Goal: Task Accomplishment & Management: Use online tool/utility

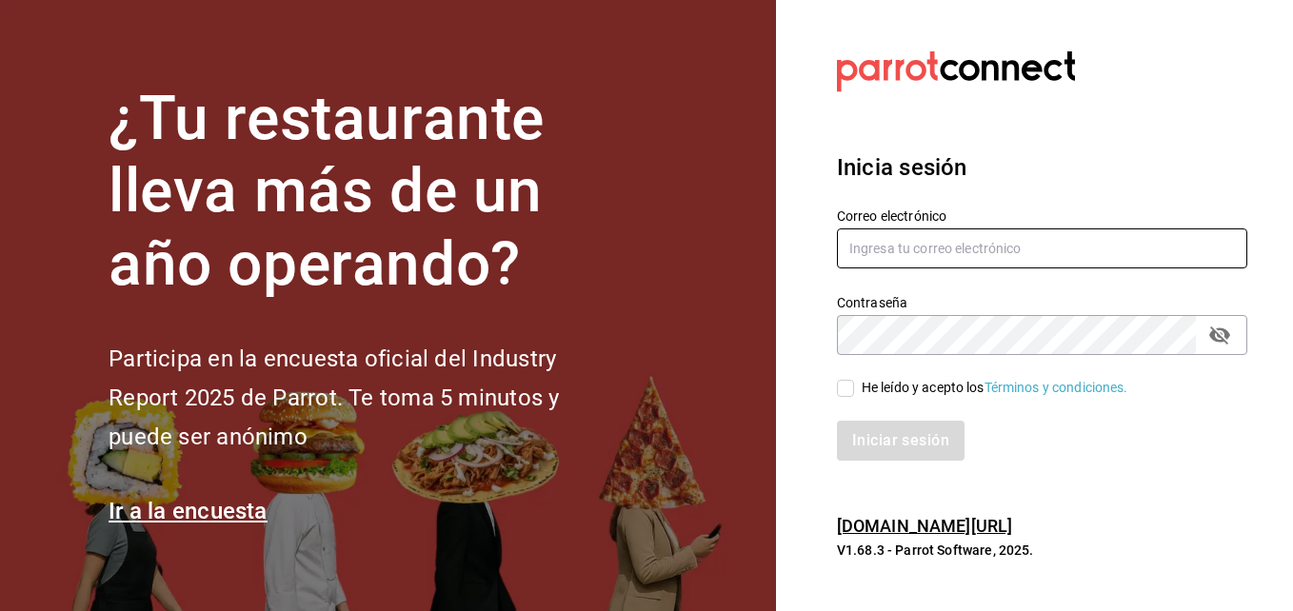
type input "[PERSON_NAME][EMAIL_ADDRESS][PERSON_NAME][DOMAIN_NAME]"
click at [842, 390] on input "He leído y acepto los Términos y condiciones." at bounding box center [845, 388] width 17 height 17
checkbox input "true"
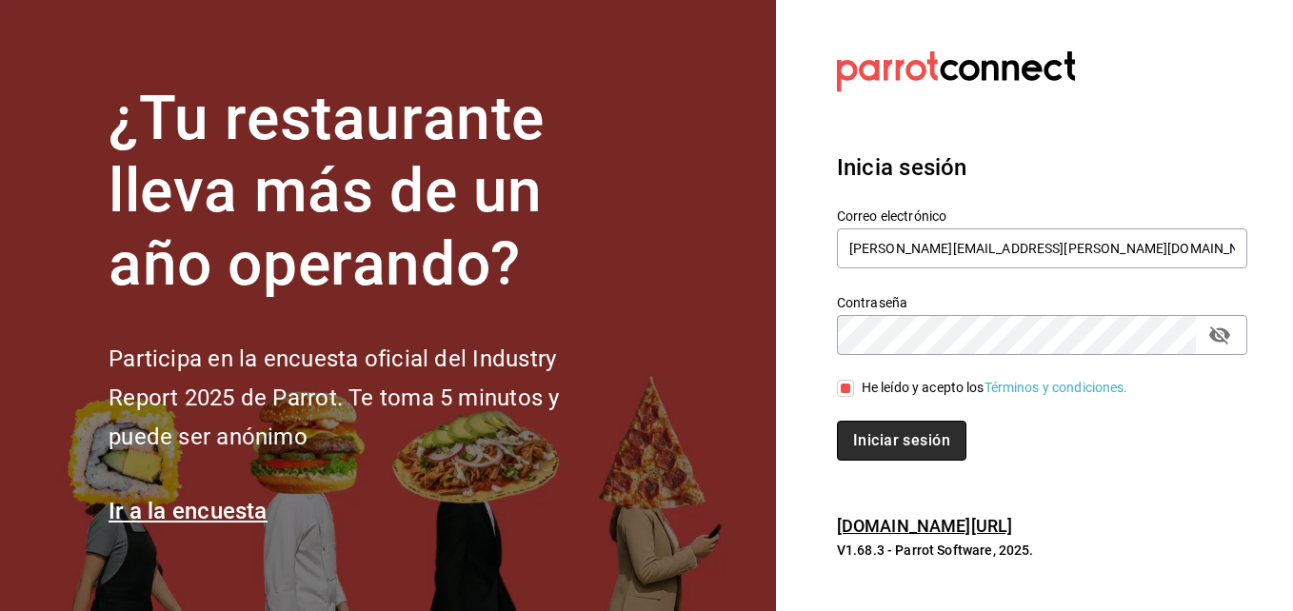
click at [906, 449] on button "Iniciar sesión" at bounding box center [902, 441] width 130 height 40
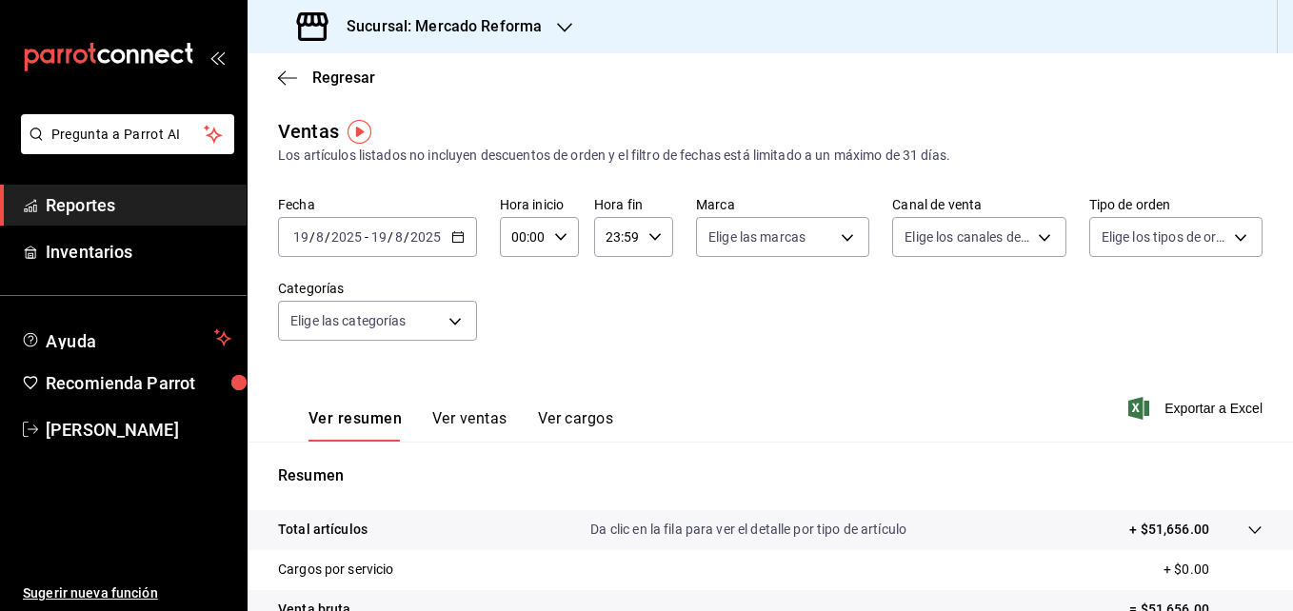
click at [461, 236] on \(Stroke\) "button" at bounding box center [457, 235] width 10 height 1
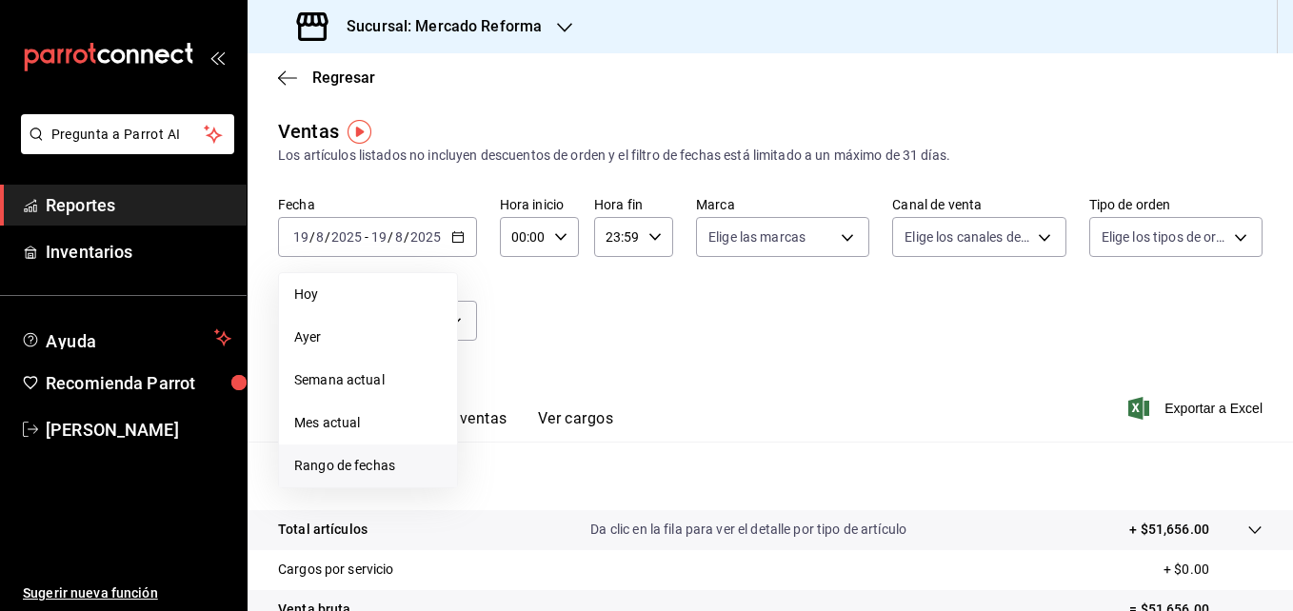
click at [341, 466] on span "Rango de fechas" at bounding box center [368, 466] width 148 height 20
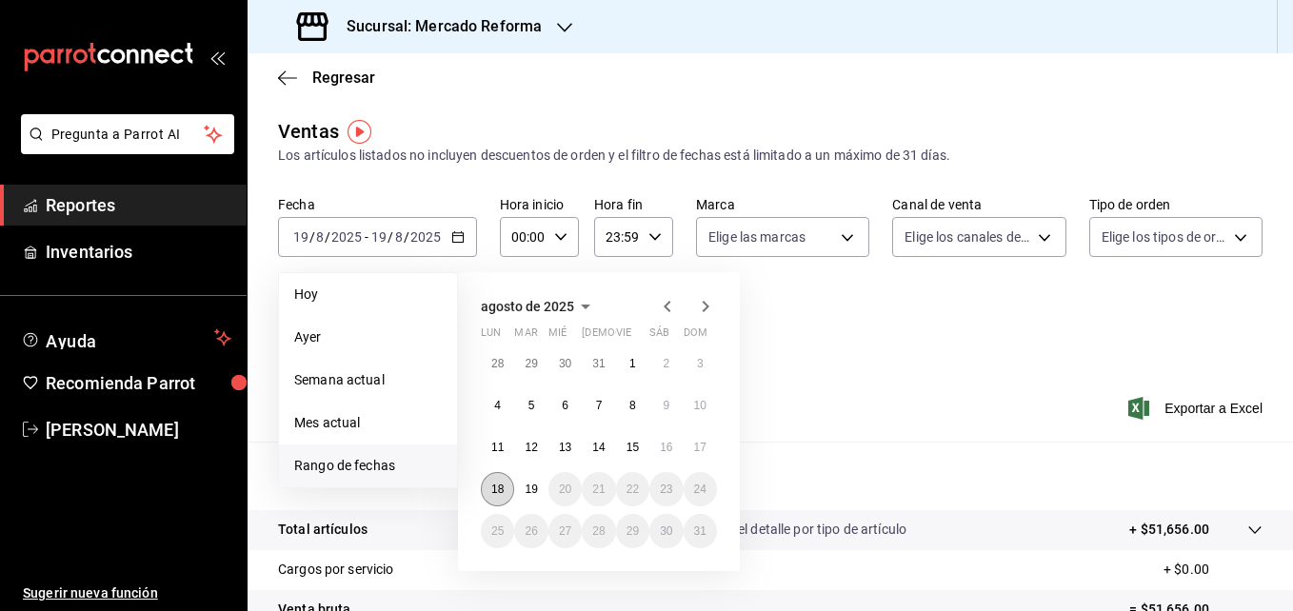
click at [494, 492] on abbr "18" at bounding box center [497, 489] width 12 height 13
click at [534, 490] on abbr "19" at bounding box center [531, 489] width 12 height 13
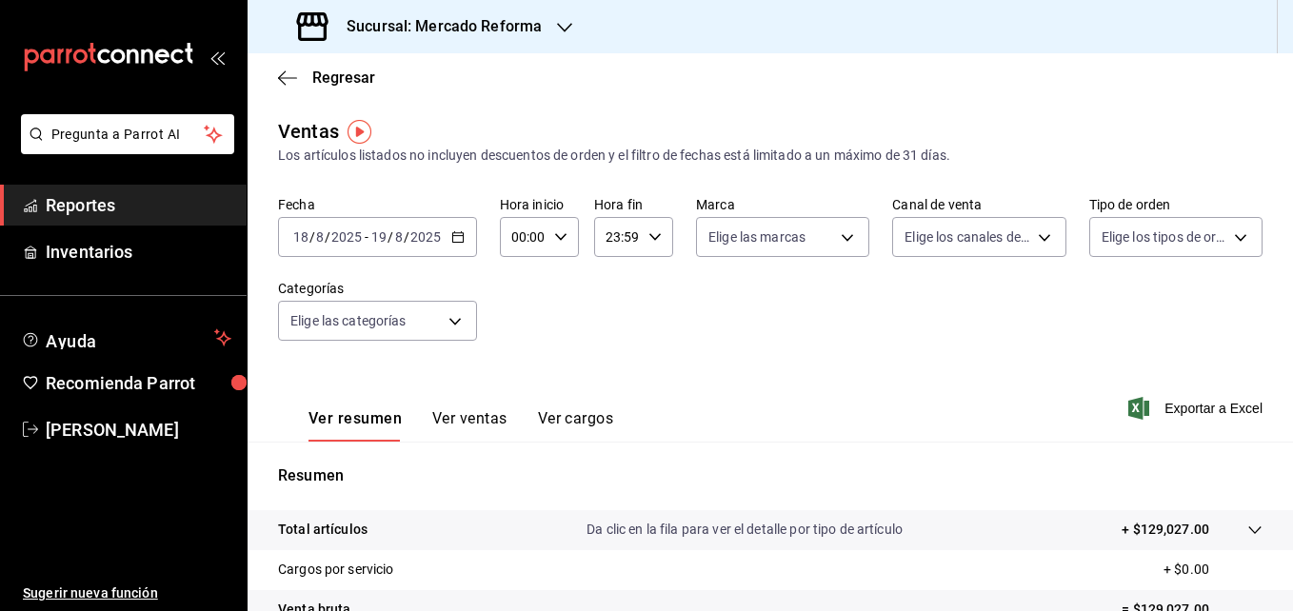
click at [564, 241] on icon "button" at bounding box center [560, 236] width 13 height 13
click at [517, 391] on span "05" at bounding box center [518, 390] width 9 height 15
type input "05:00"
click at [568, 22] on div at bounding box center [646, 305] width 1293 height 611
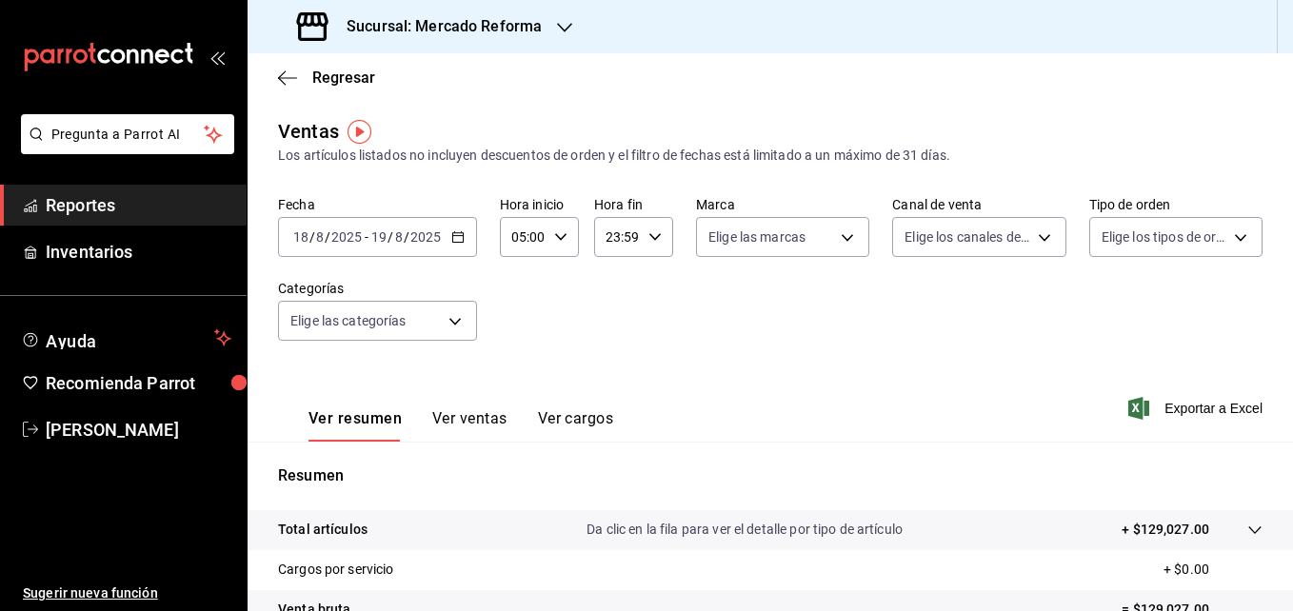
click at [568, 22] on icon "button" at bounding box center [564, 27] width 15 height 15
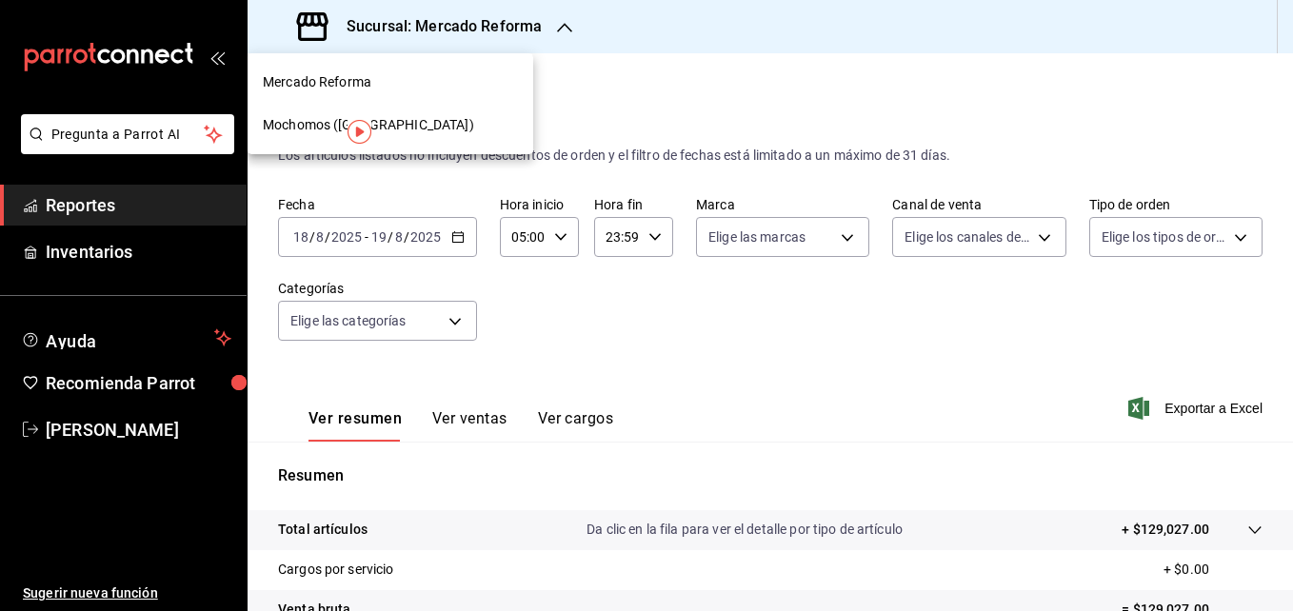
click at [413, 126] on div "Mochomos (Chihuahua)" at bounding box center [390, 125] width 255 height 20
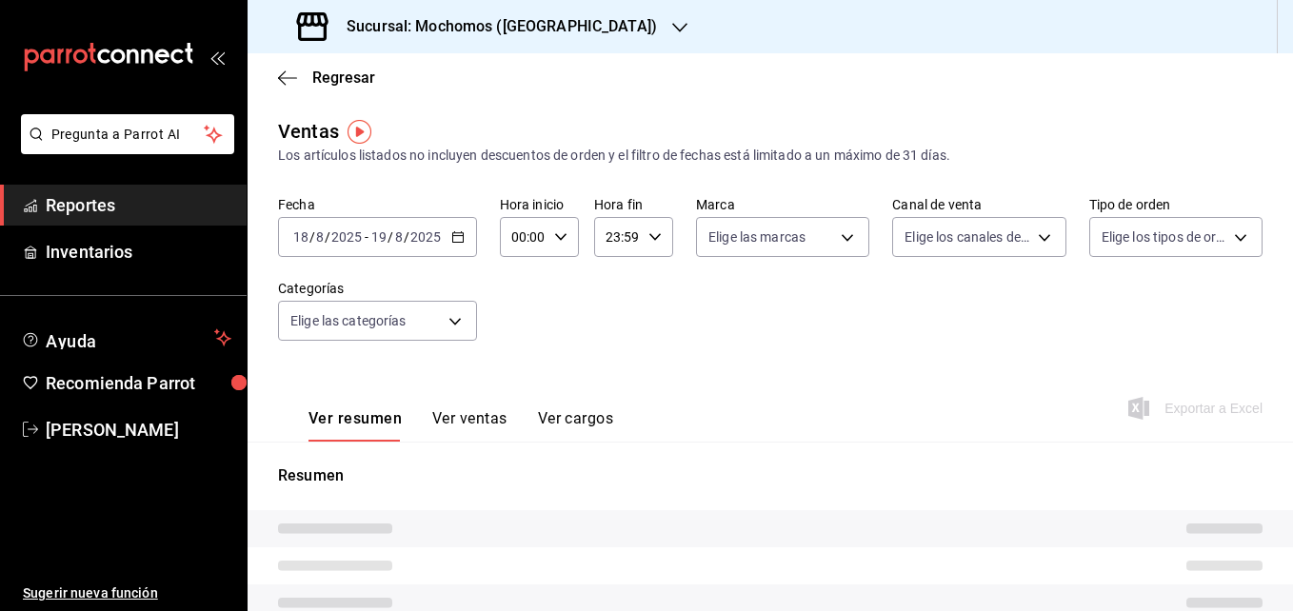
type input "05:00"
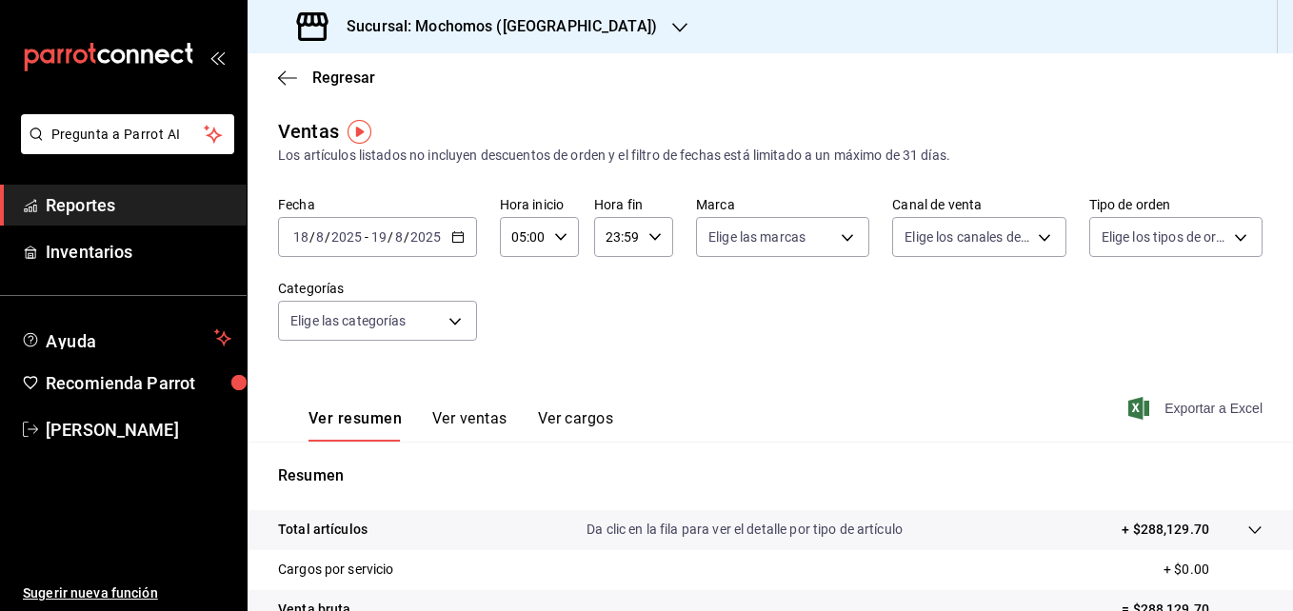
click at [1215, 414] on span "Exportar a Excel" at bounding box center [1197, 408] width 130 height 23
